Goal: Transaction & Acquisition: Subscribe to service/newsletter

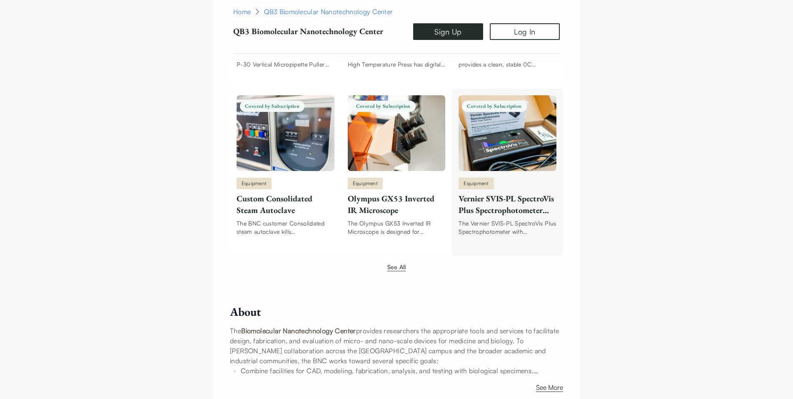
scroll to position [1054, 0]
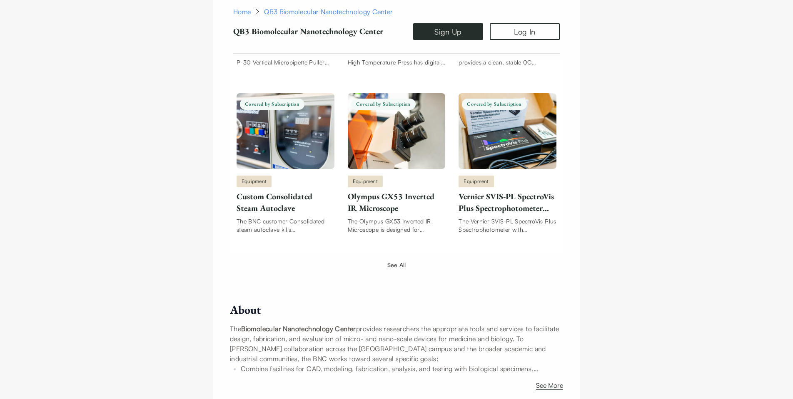
click at [399, 261] on button "See All" at bounding box center [396, 265] width 19 height 9
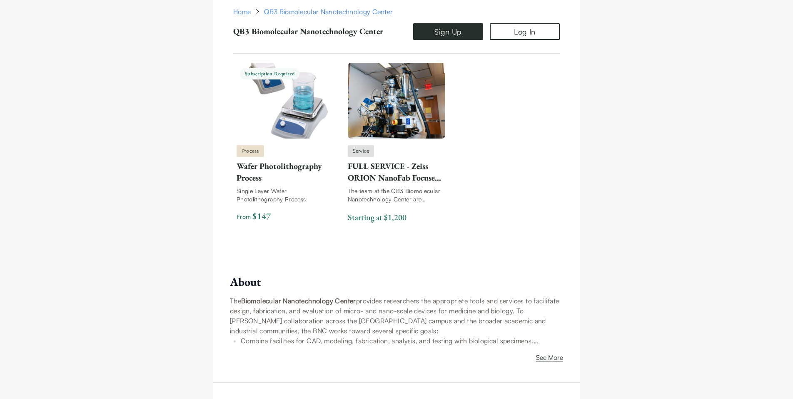
scroll to position [5457, 0]
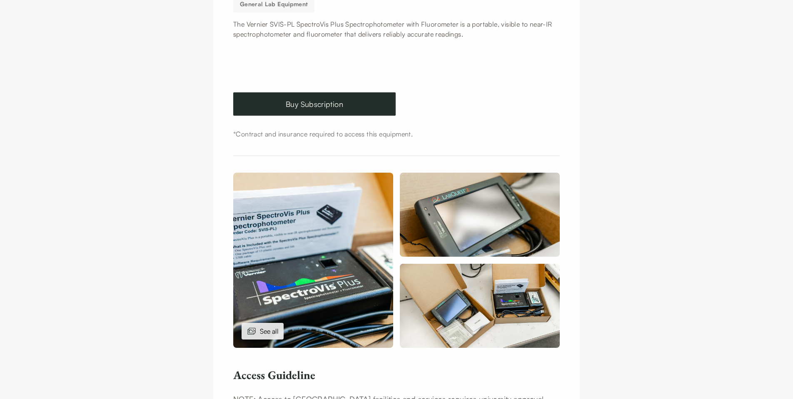
scroll to position [118, 0]
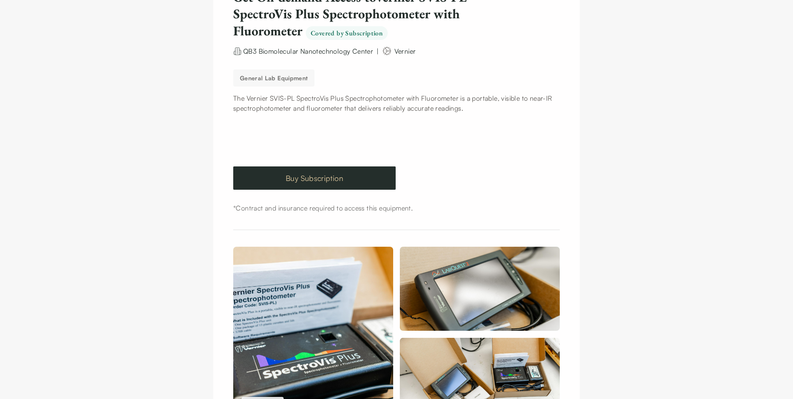
click at [355, 172] on link "Buy Subscription" at bounding box center [314, 178] width 162 height 23
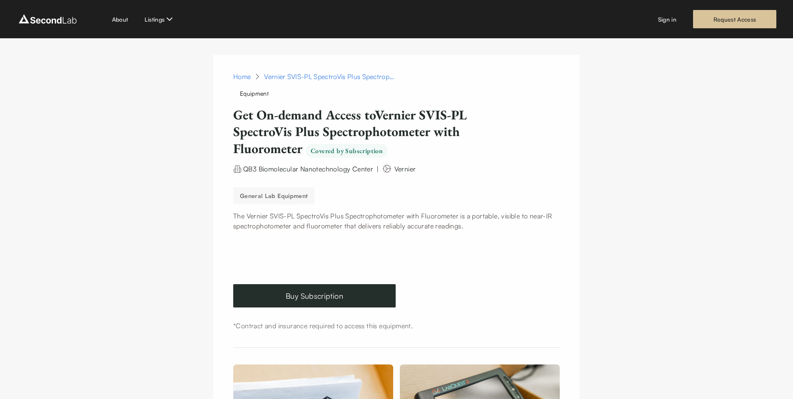
click at [458, 215] on p "The Vernier SVIS-PL SpectroVis Plus Spectrophotometer with Fluorometer is a por…" at bounding box center [396, 221] width 326 height 20
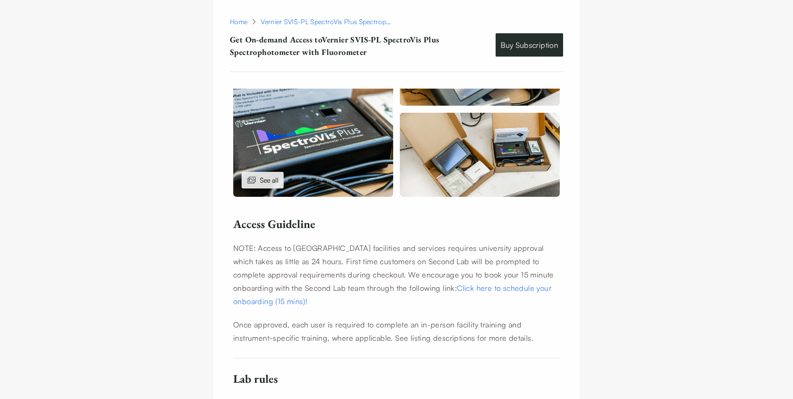
scroll to position [376, 0]
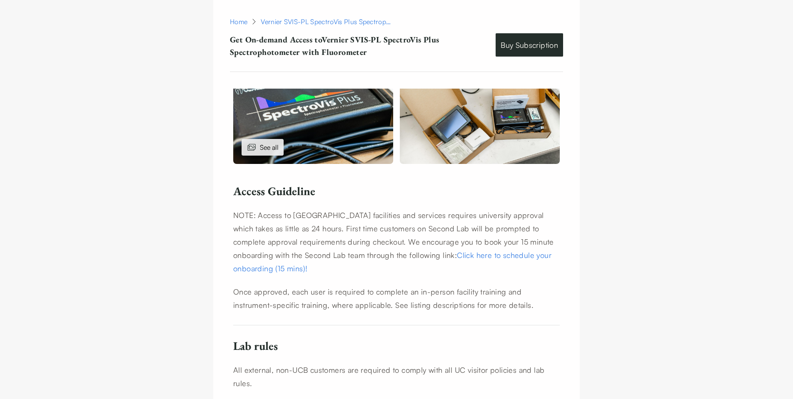
click at [423, 256] on link "Click here to schedule your onboarding (15 mins)!" at bounding box center [392, 262] width 318 height 22
